Goal: Task Accomplishment & Management: Manage account settings

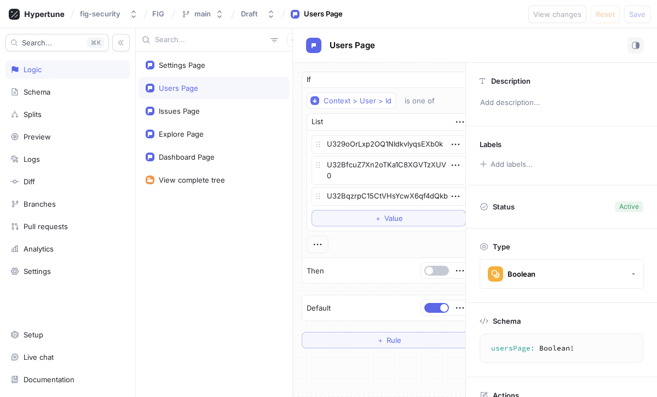
type textarea "x"
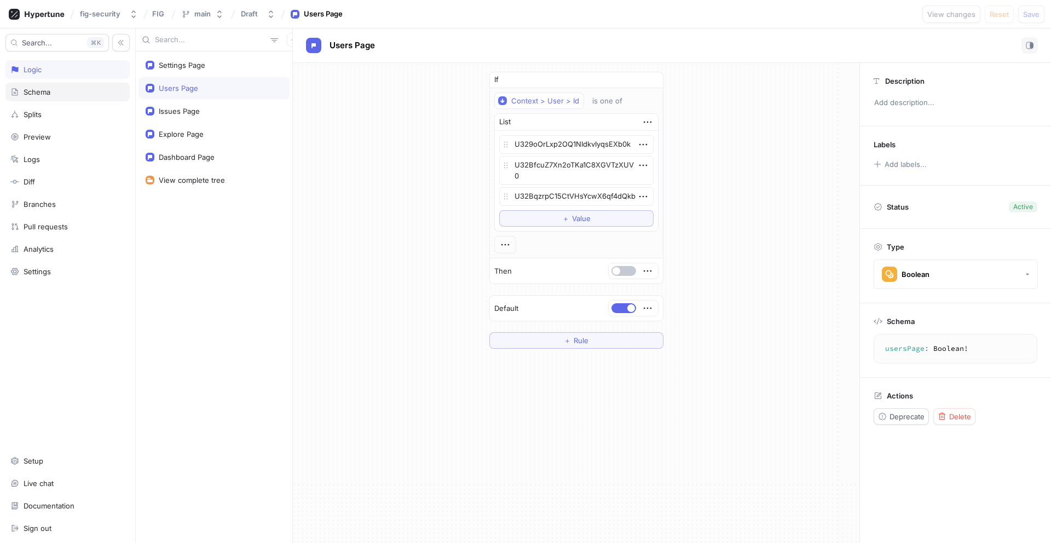
click at [63, 94] on div "Schema" at bounding box center [67, 92] width 114 height 9
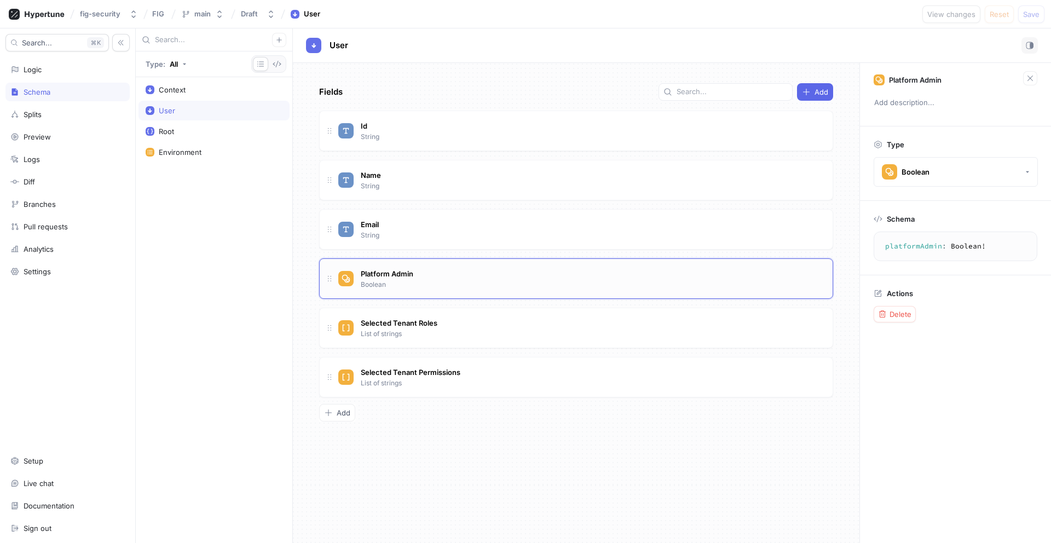
click at [783, 282] on div "Platform Admin Boolean" at bounding box center [580, 279] width 485 height 22
click at [903, 315] on span "Delete" at bounding box center [900, 314] width 22 height 7
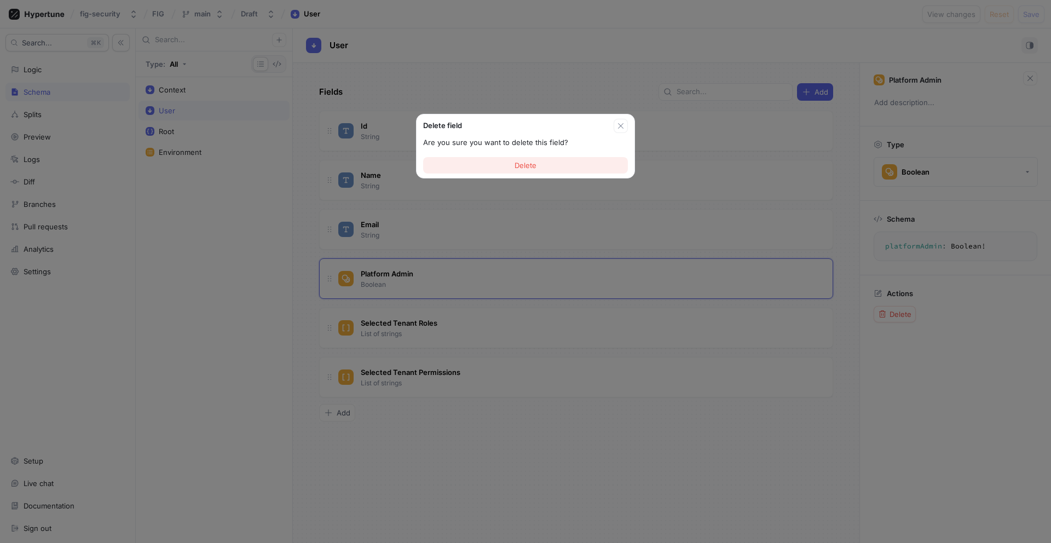
click at [586, 164] on button "Delete" at bounding box center [525, 165] width 205 height 16
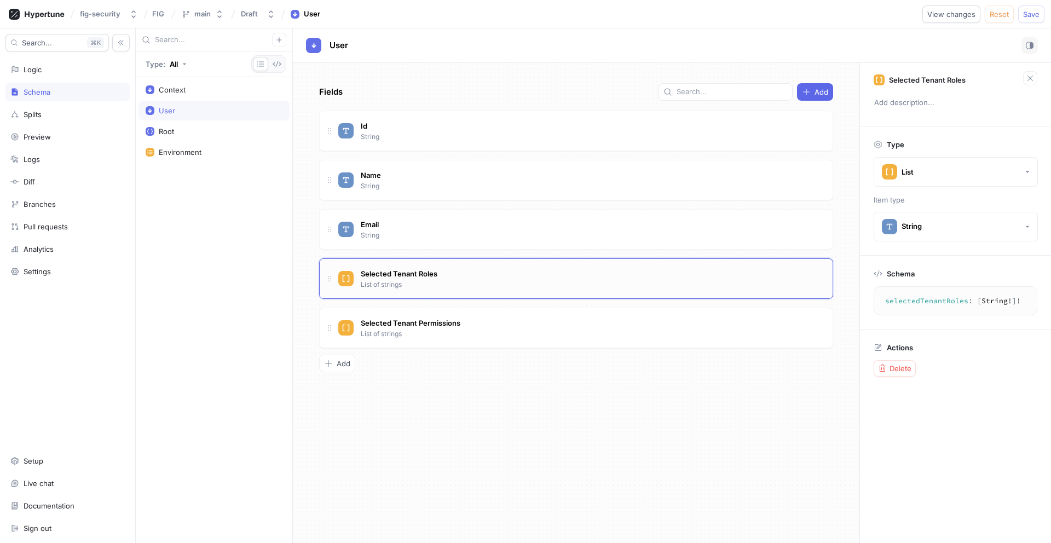
click at [616, 276] on div "Selected Tenant Roles List of strings" at bounding box center [580, 279] width 485 height 22
click at [866, 381] on div "Actions Delete" at bounding box center [955, 359] width 191 height 61
click at [896, 370] on span "Delete" at bounding box center [900, 368] width 22 height 7
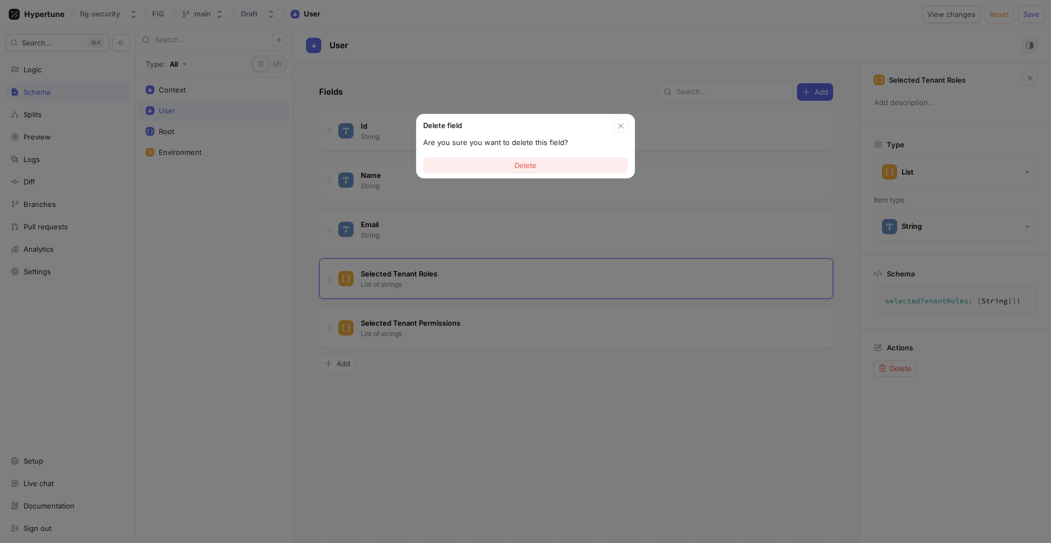
click at [569, 166] on button "Delete" at bounding box center [525, 165] width 205 height 16
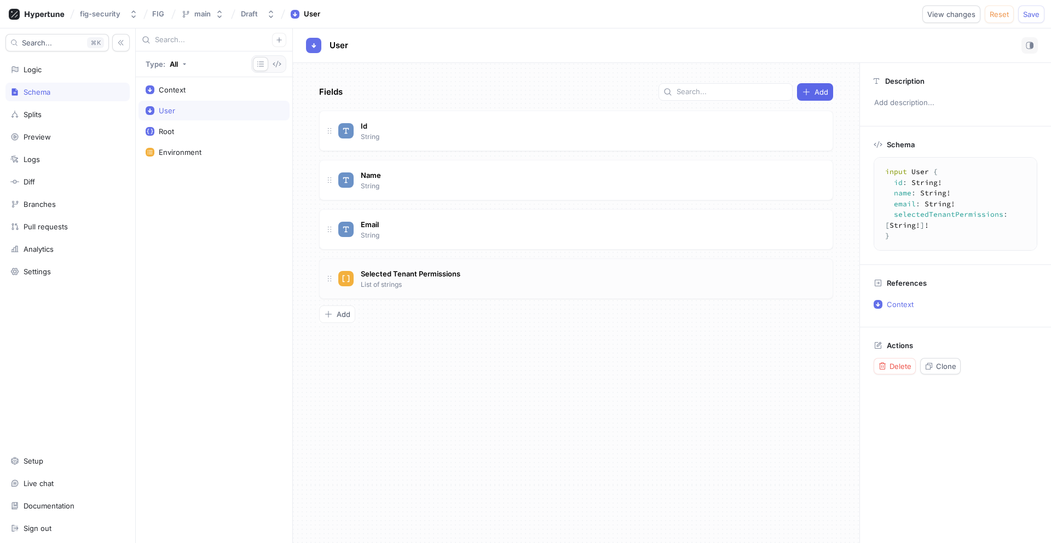
click at [533, 270] on div "Selected Tenant Permissions List of strings" at bounding box center [580, 279] width 485 height 22
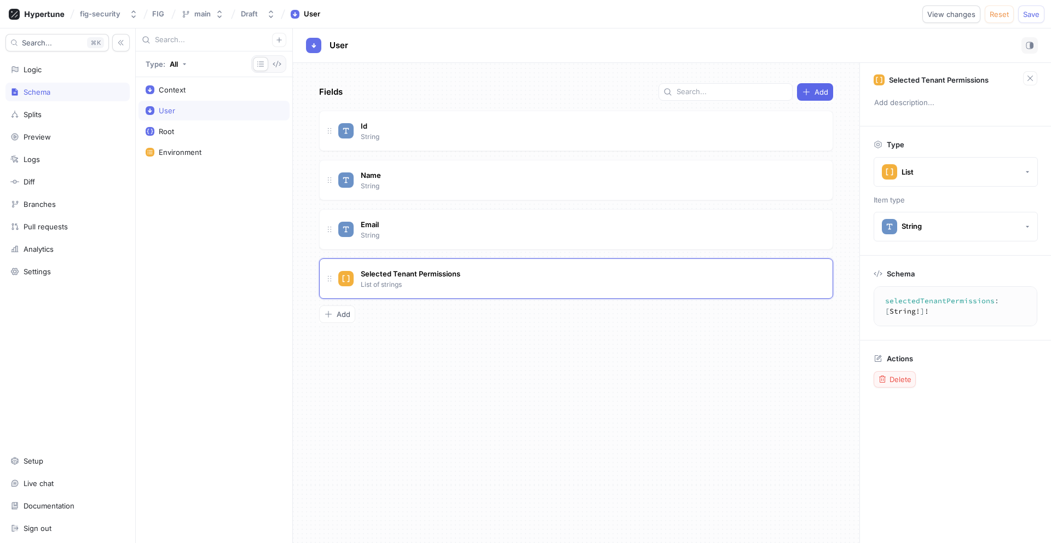
click at [906, 376] on span "Delete" at bounding box center [900, 379] width 22 height 7
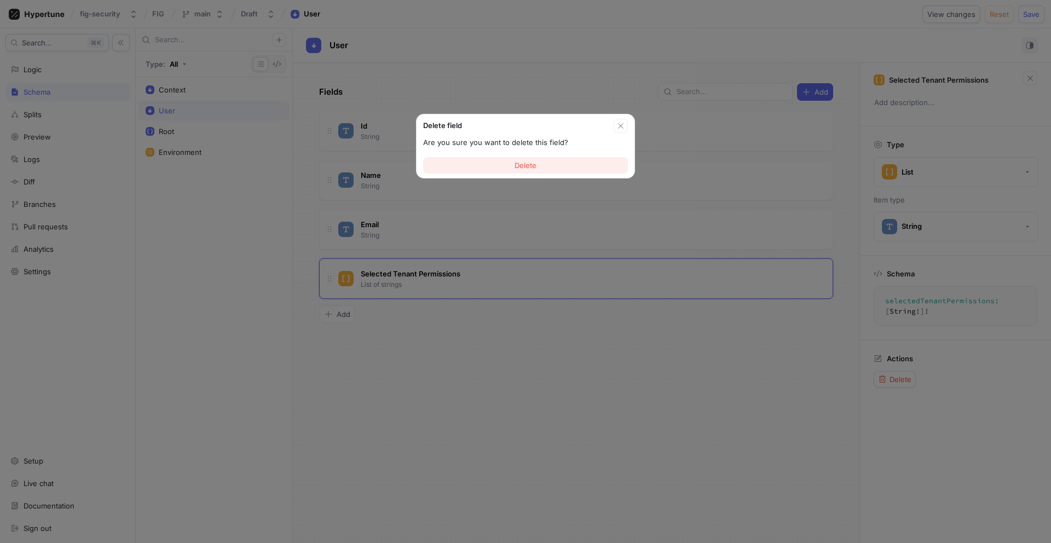
click at [561, 171] on button "Delete" at bounding box center [525, 165] width 205 height 16
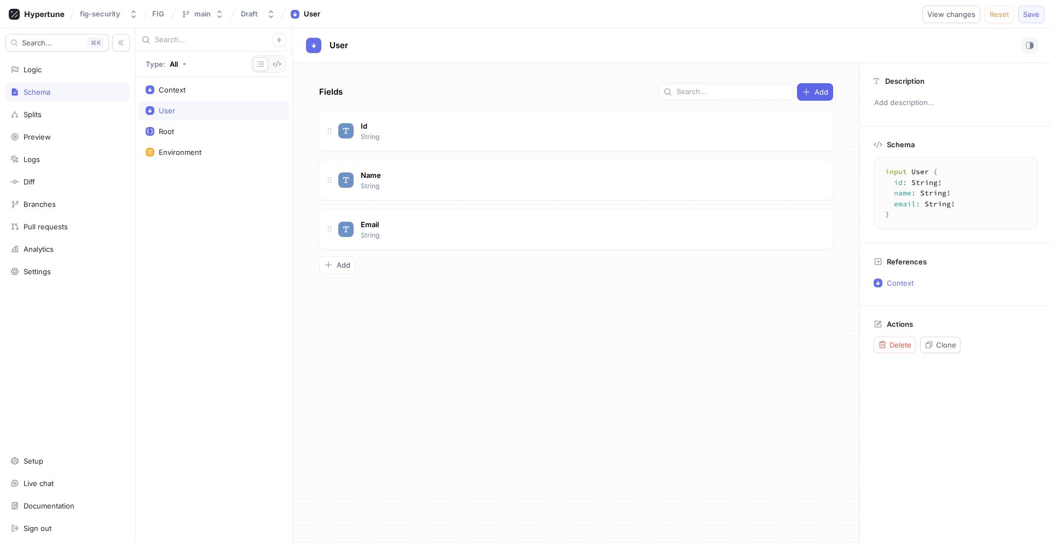
click at [1029, 13] on span "Save" at bounding box center [1031, 14] width 16 height 7
type textarea "x"
